Goal: Task Accomplishment & Management: Complete application form

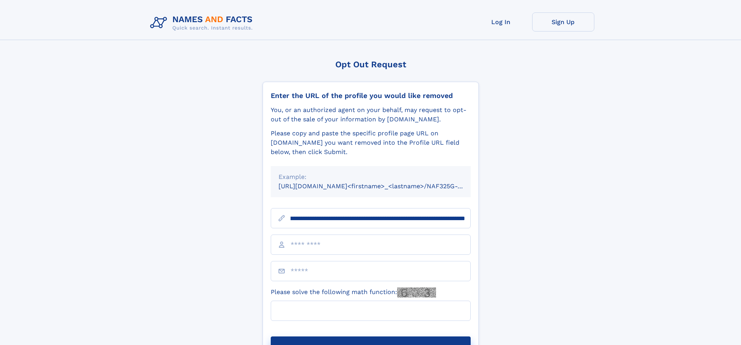
scroll to position [0, 86]
type input "**********"
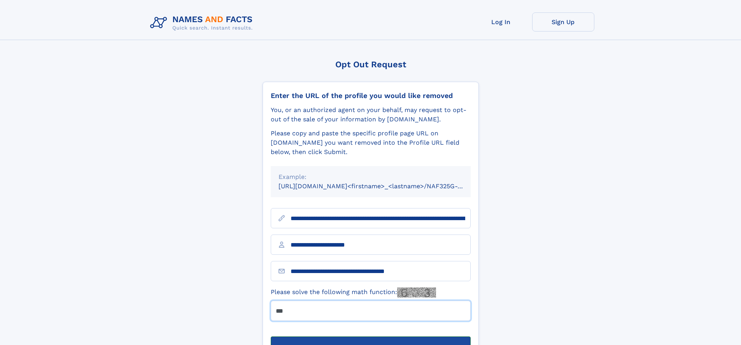
type input "***"
click at [371, 337] on button "Submit Opt Out Request" at bounding box center [371, 349] width 200 height 25
